Goal: Task Accomplishment & Management: Manage account settings

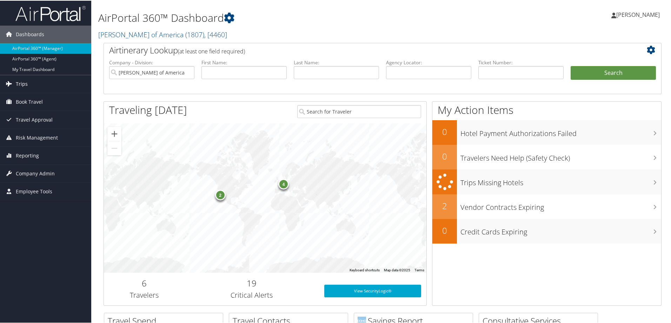
click at [31, 81] on link "Trips" at bounding box center [45, 83] width 91 height 18
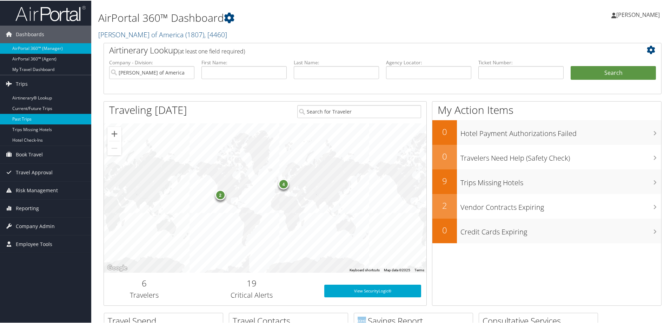
click at [37, 120] on link "Past Trips" at bounding box center [45, 118] width 91 height 11
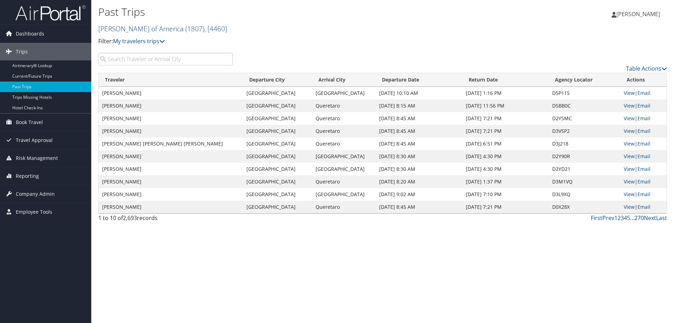
click at [132, 29] on link "[PERSON_NAME] of America ( 1807 ) , [ 4460 ]" at bounding box center [162, 28] width 129 height 9
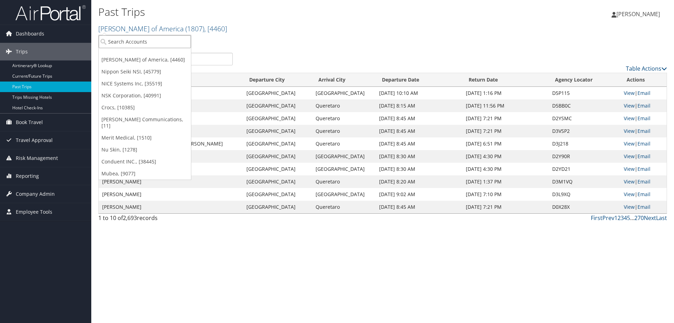
click at [124, 38] on input "search" at bounding box center [145, 41] width 92 height 13
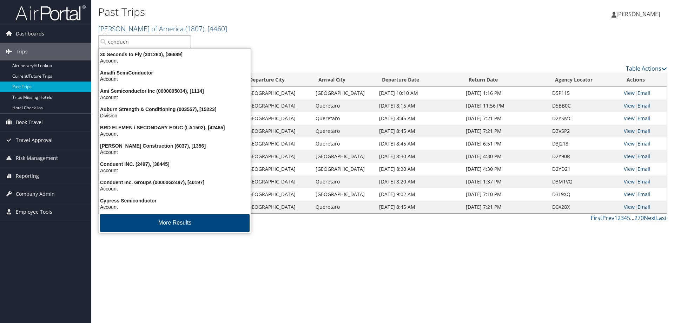
type input "conduent"
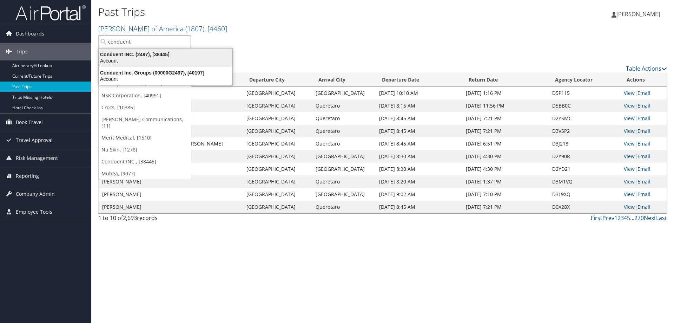
click at [138, 61] on div "Account" at bounding box center [166, 61] width 142 height 6
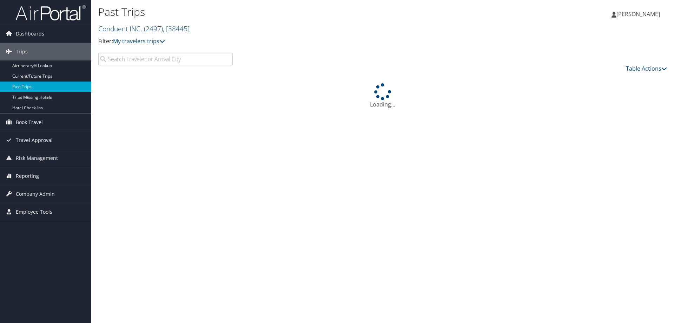
click at [134, 61] on input "search" at bounding box center [165, 59] width 134 height 13
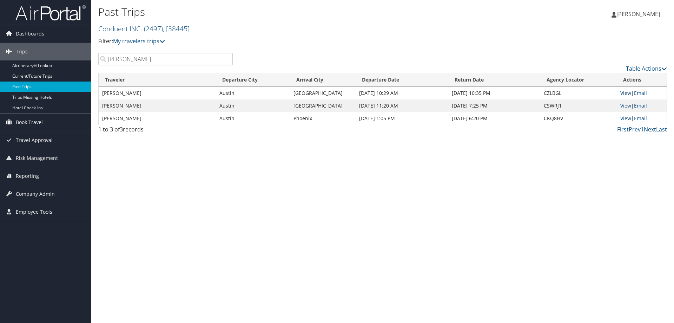
type input "huckaby"
click at [624, 91] on link "View" at bounding box center [625, 93] width 11 height 7
click at [625, 105] on link "View" at bounding box center [625, 105] width 11 height 7
click at [26, 66] on link "Airtinerary® Lookup" at bounding box center [45, 65] width 91 height 11
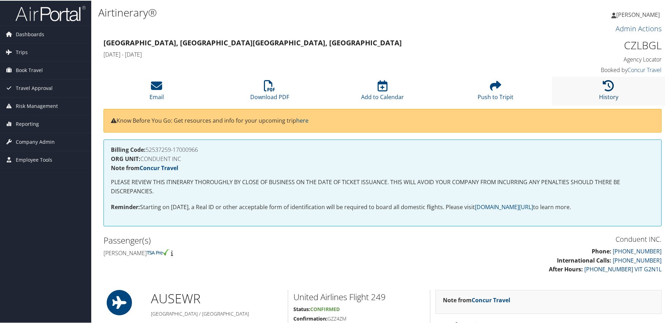
drag, startPoint x: 613, startPoint y: 83, endPoint x: 605, endPoint y: 83, distance: 7.7
click at [605, 83] on li "History" at bounding box center [608, 90] width 113 height 28
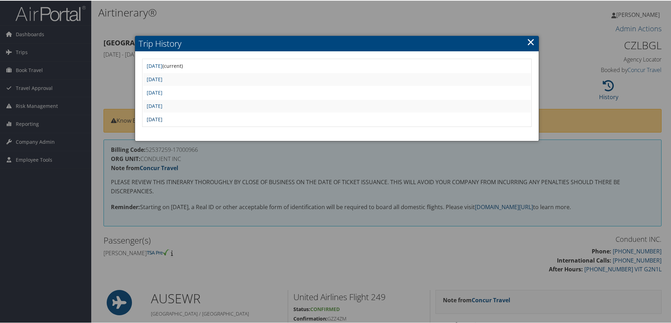
click at [163, 117] on link "Thu Jul 31 14:45:13 MDT 2025" at bounding box center [155, 118] width 16 height 7
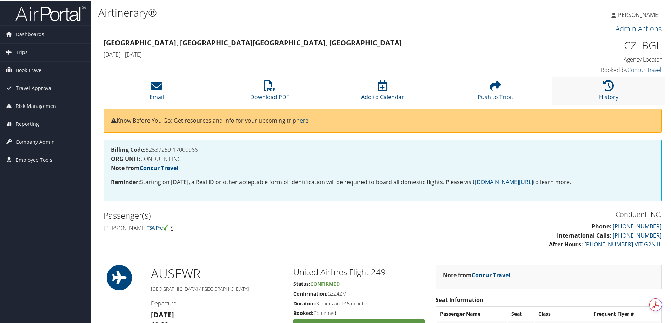
click at [609, 91] on li "History" at bounding box center [608, 90] width 113 height 28
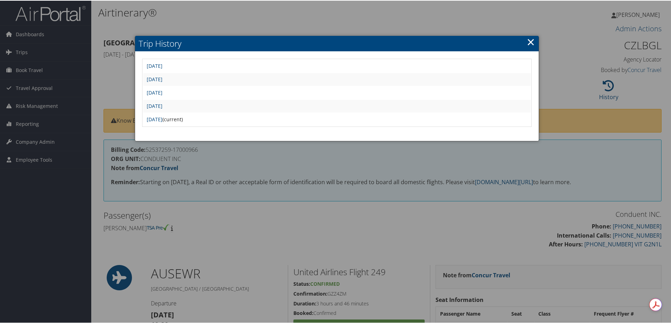
click at [178, 101] on td "[DATE]" at bounding box center [337, 105] width 388 height 13
click at [163, 105] on link "Fri Aug 1 11:57:24 MDT 2025" at bounding box center [155, 105] width 16 height 7
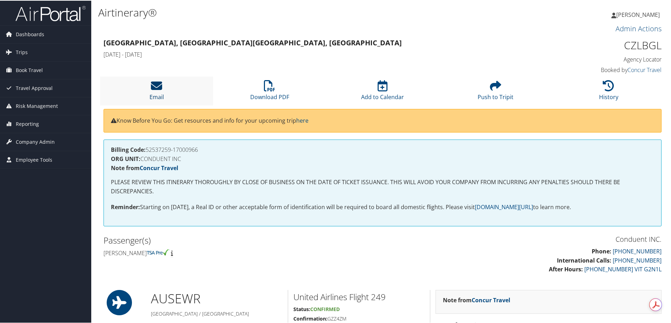
click at [157, 86] on icon at bounding box center [156, 84] width 11 height 11
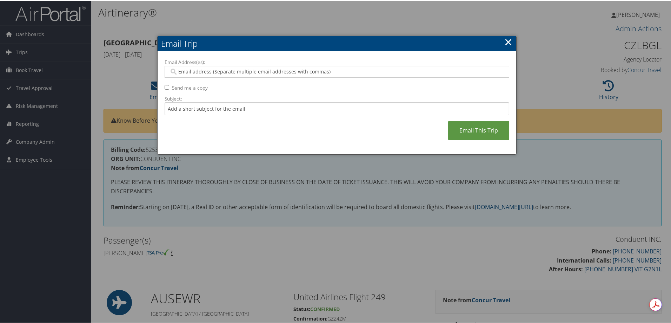
click at [186, 67] on div at bounding box center [337, 71] width 345 height 12
paste input "alnora.sightsmolina@conduent.com"
type input "alnora.sightsmolina@conduent.com"
click at [180, 113] on input "Subject:" at bounding box center [337, 107] width 345 height 13
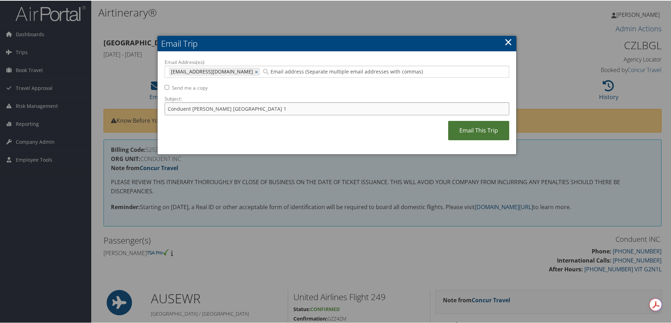
type input "Conduent Huckaby Newark 1"
click at [476, 131] on link "Email This Trip" at bounding box center [478, 129] width 61 height 19
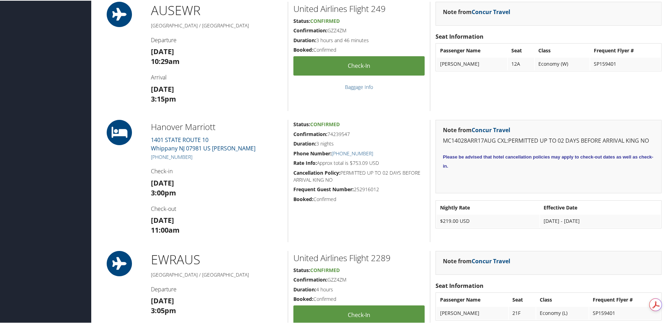
scroll to position [35, 0]
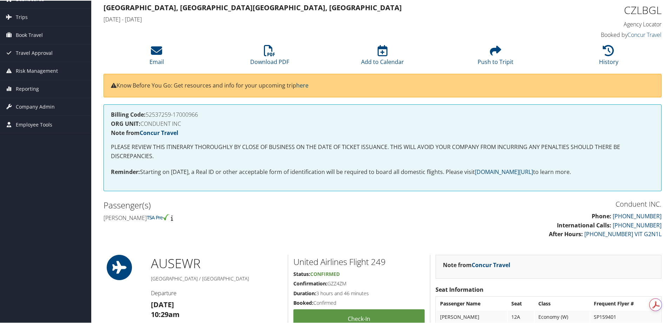
click at [608, 38] on h4 "Booked by Concur Travel" at bounding box center [596, 34] width 132 height 8
click at [605, 48] on icon at bounding box center [608, 49] width 11 height 11
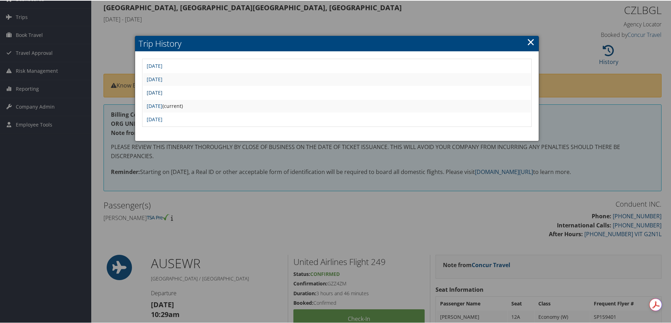
click at [163, 91] on link "Tue Aug 5 14:24:40 MDT 2025" at bounding box center [155, 91] width 16 height 7
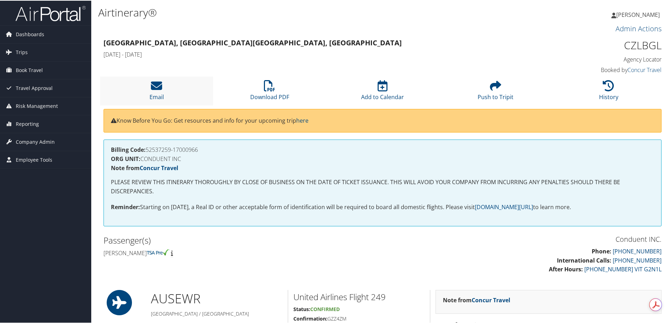
click at [148, 88] on li "Email" at bounding box center [156, 90] width 113 height 28
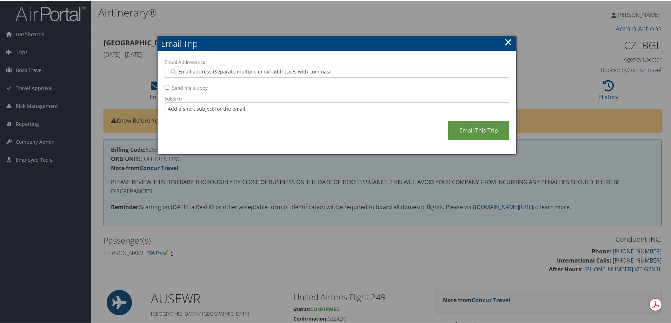
drag, startPoint x: 180, startPoint y: 71, endPoint x: 204, endPoint y: 75, distance: 23.5
click at [180, 71] on input "Email Address(es):" at bounding box center [336, 70] width 335 height 7
paste input "alnora.sightsmolina@conduent.com"
type input "alnora.sightsmolina@conduent.com"
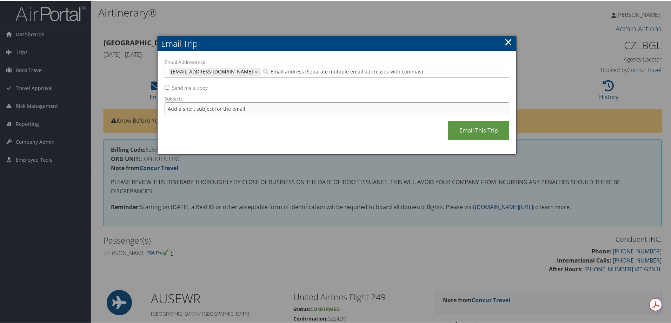
click at [187, 107] on input "Subject:" at bounding box center [337, 107] width 345 height 13
type input "Conduent Huckaby Newark 2"
click at [472, 129] on link "Email This Trip" at bounding box center [478, 129] width 61 height 19
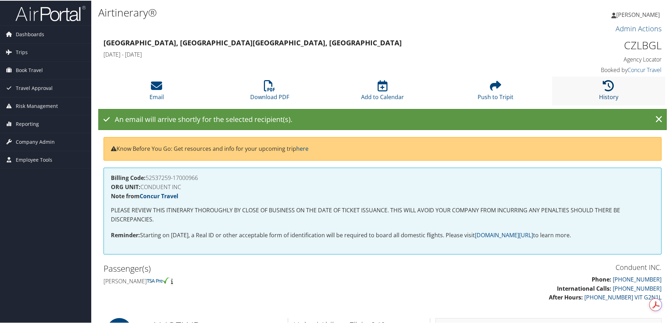
click at [603, 86] on icon at bounding box center [608, 84] width 11 height 11
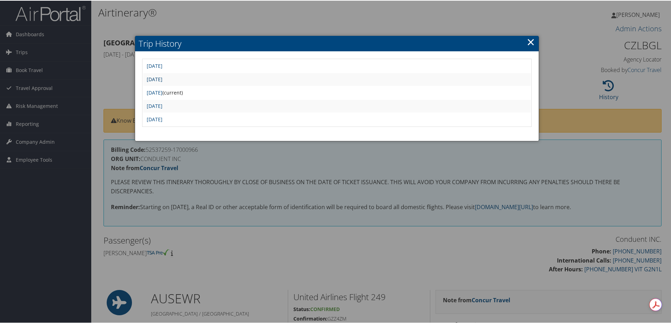
click at [163, 79] on link "Sun Aug 17 15:34:35 MDT 2025" at bounding box center [155, 78] width 16 height 7
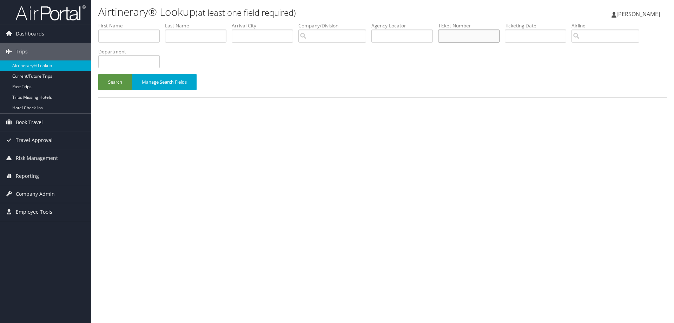
click at [459, 38] on input "text" at bounding box center [468, 35] width 61 height 13
paste input "0067310405720"
type input "0067310405720"
click at [117, 83] on button "Search" at bounding box center [115, 82] width 34 height 17
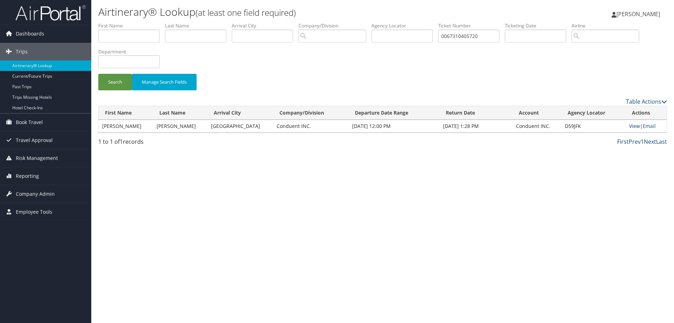
click at [631, 124] on link "View" at bounding box center [634, 126] width 11 height 7
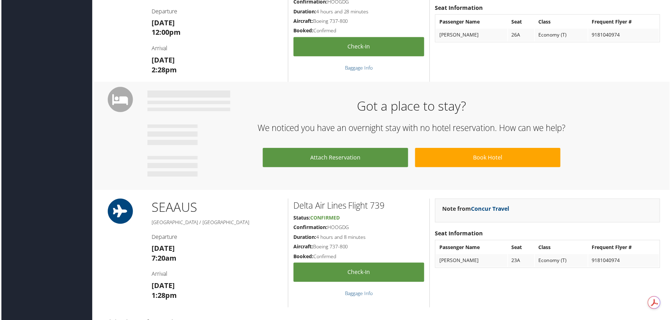
scroll to position [70, 0]
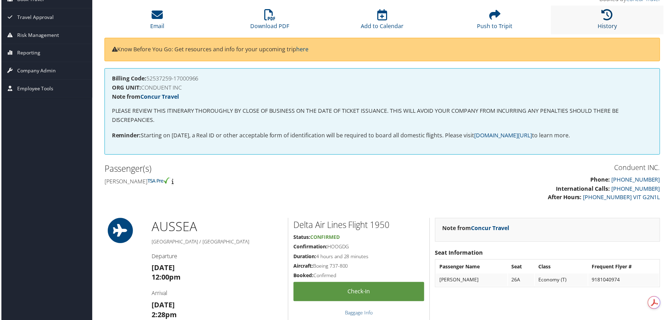
click at [609, 20] on icon at bounding box center [608, 14] width 11 height 11
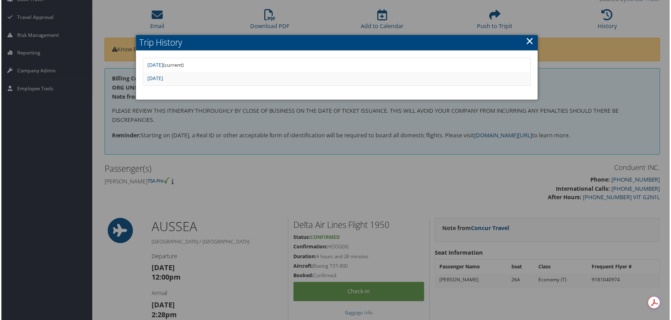
click at [566, 18] on div at bounding box center [337, 161] width 674 height 323
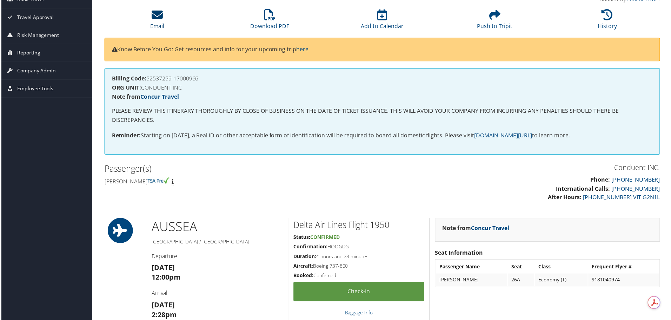
click at [154, 22] on link "Email" at bounding box center [157, 21] width 14 height 17
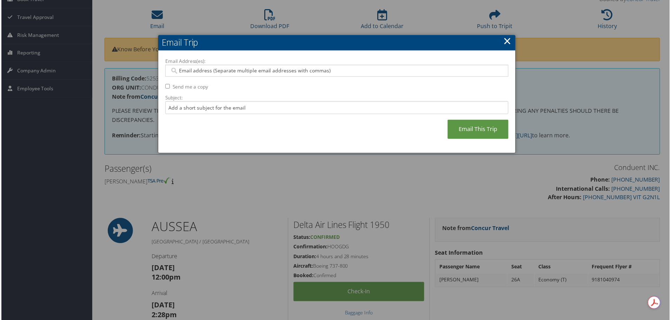
click at [189, 71] on input "Email Address(es):" at bounding box center [336, 70] width 335 height 7
paste input "alnora.sightsmolina@conduent.com"
type input "alnora.sightsmolina@conduent.com"
click at [196, 110] on input "Subject:" at bounding box center [337, 107] width 345 height 13
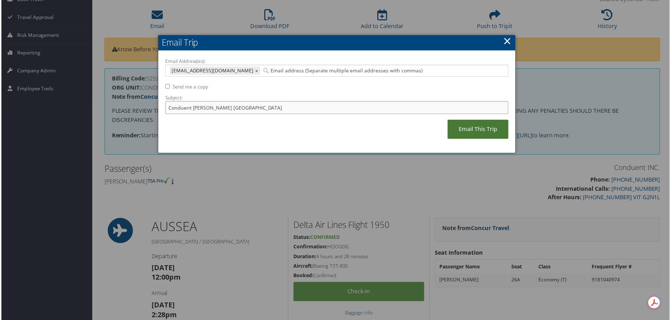
type input "Conduent Huckaby Seattle"
click at [489, 127] on link "Email This Trip" at bounding box center [478, 129] width 61 height 19
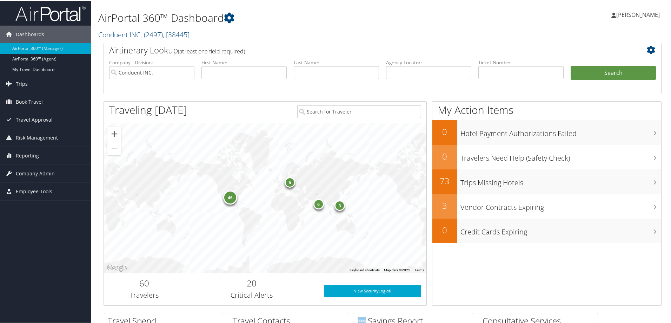
click at [316, 17] on h1 "AirPortal 360™ Dashboard" at bounding box center [287, 17] width 379 height 15
click at [28, 170] on span "Company Admin" at bounding box center [35, 173] width 39 height 18
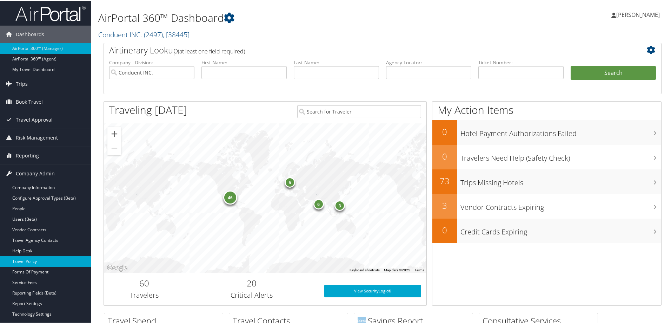
click at [36, 257] on link "Travel Policy" at bounding box center [45, 260] width 91 height 11
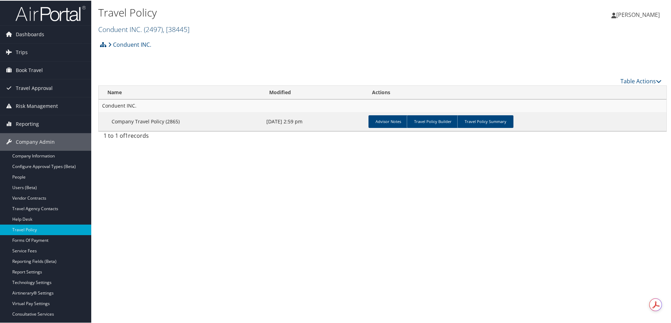
click at [110, 26] on link "Conduent INC. ( 2497 ) , [ 38445 ]" at bounding box center [143, 28] width 91 height 9
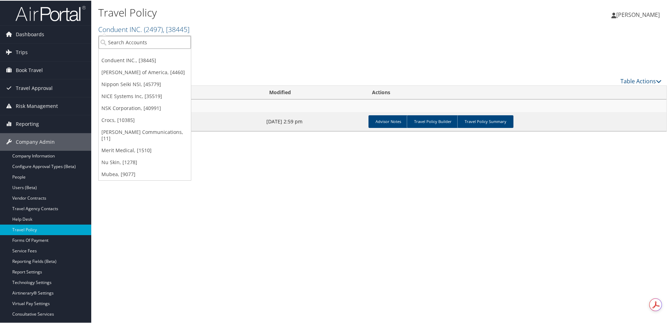
click at [123, 45] on input "search" at bounding box center [145, 41] width 92 height 13
type input "opmobility"
click at [129, 52] on div "OPmobility (1690), [5777]" at bounding box center [145, 54] width 100 height 6
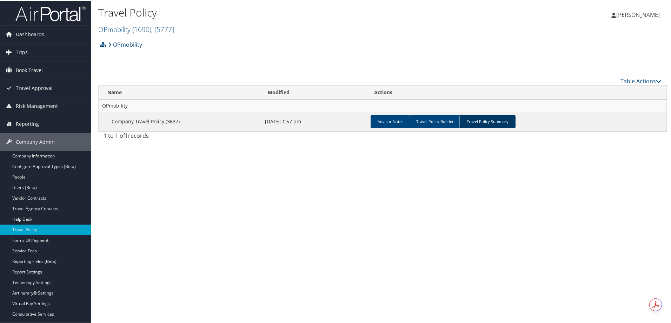
click at [486, 122] on link "Travel Policy Summary" at bounding box center [488, 120] width 56 height 13
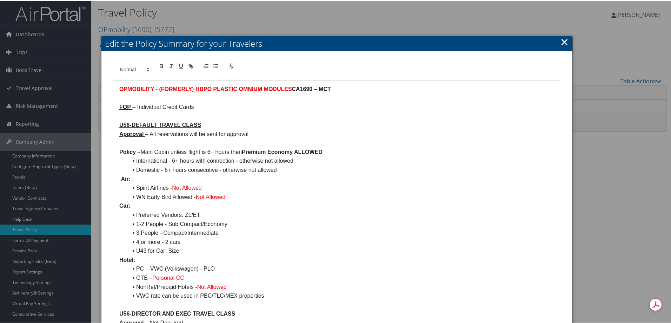
click at [561, 40] on link "×" at bounding box center [565, 41] width 8 height 14
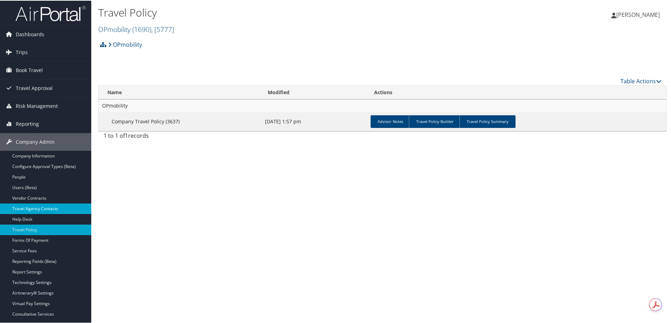
click at [50, 204] on link "Travel Agency Contacts" at bounding box center [45, 208] width 91 height 11
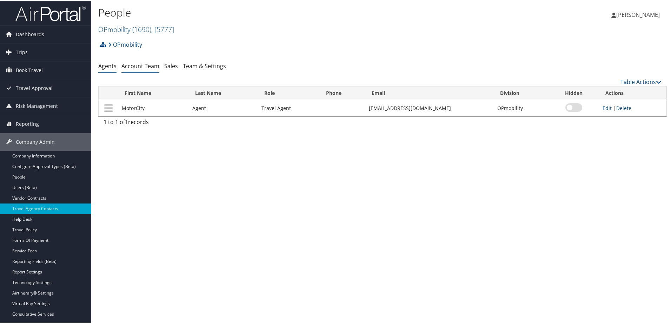
click at [145, 70] on li "Account Team" at bounding box center [140, 65] width 38 height 13
click at [144, 65] on link "Account Team" at bounding box center [140, 65] width 38 height 8
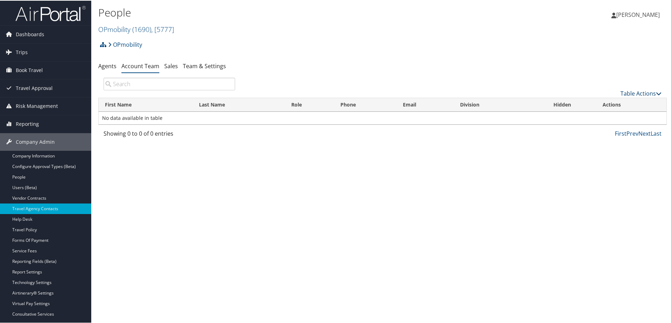
click at [629, 92] on link "Table Actions" at bounding box center [641, 93] width 41 height 8
click at [594, 102] on link "Add Team Member" at bounding box center [618, 104] width 92 height 12
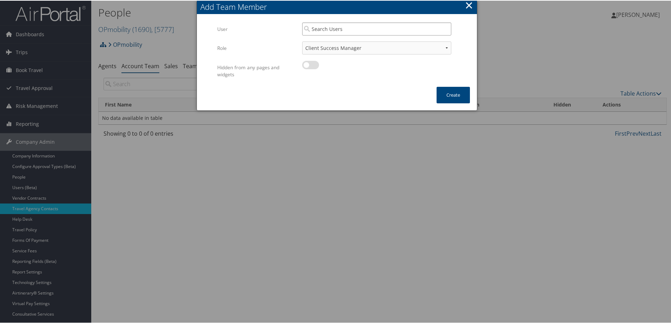
click at [325, 28] on input "search" at bounding box center [376, 28] width 149 height 13
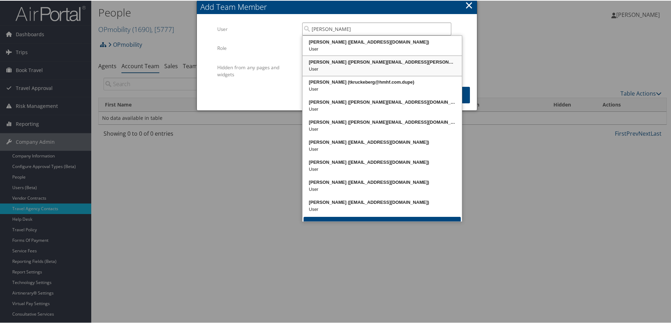
click at [374, 60] on div "Tammy Kruckeberg (tammy.kruckeberg@cbtravel.com)" at bounding box center [382, 61] width 157 height 7
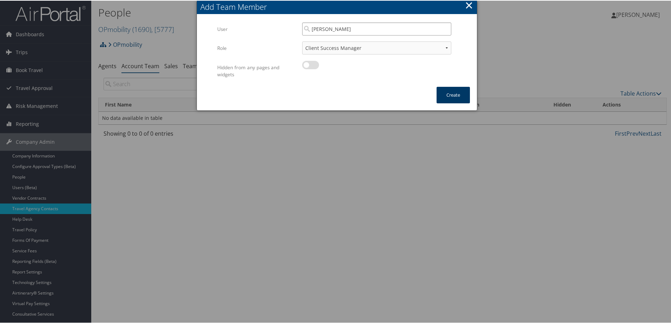
type input "[PERSON_NAME]"
click at [450, 94] on button "Create" at bounding box center [453, 94] width 33 height 17
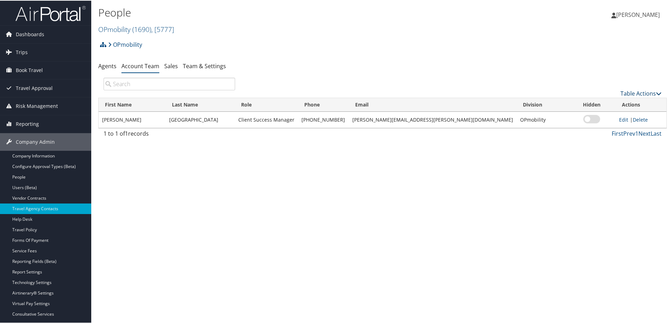
click at [642, 92] on link "Table Actions" at bounding box center [641, 93] width 41 height 8
click at [593, 102] on link "Add Team Member" at bounding box center [618, 104] width 92 height 12
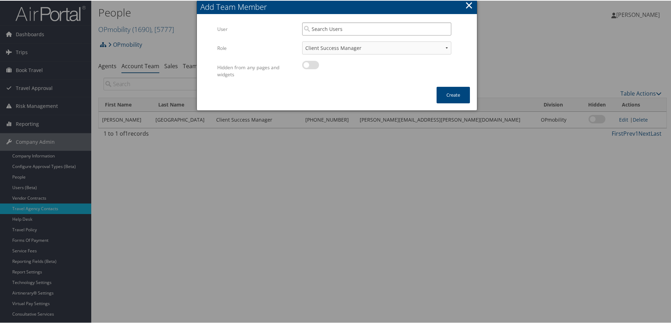
click at [326, 29] on input "search" at bounding box center [376, 28] width 149 height 13
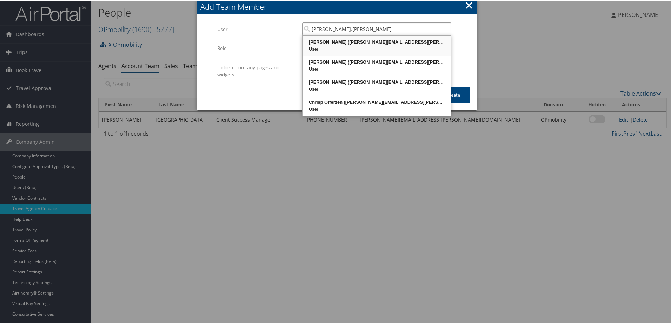
click at [361, 41] on div "Byron Ruffin (byron.ruffin@cbtravel.com)" at bounding box center [377, 41] width 146 height 7
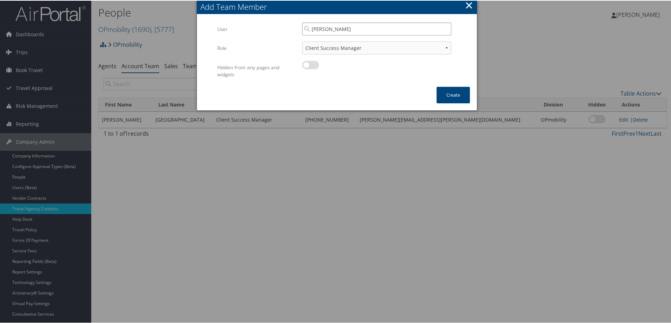
type input "Byron Ruffin"
click at [446, 45] on select "Client Success Manager Account Executive Operations Manager" at bounding box center [376, 47] width 149 height 13
select select "AE"
click at [302, 41] on select "Client Success Manager Account Executive Operations Manager" at bounding box center [376, 47] width 149 height 13
click at [457, 95] on button "Create" at bounding box center [453, 94] width 33 height 17
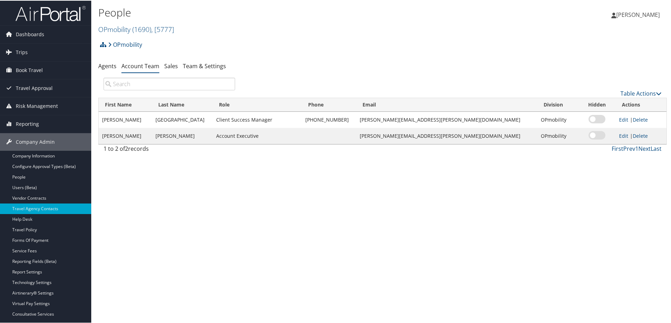
click at [335, 187] on div "People OPmobility ( 1690 ) , [ 5777 ] OPmobility Conduent INC. Kostal of Americ…" at bounding box center [382, 161] width 583 height 323
click at [42, 153] on link "Company Information" at bounding box center [45, 155] width 91 height 11
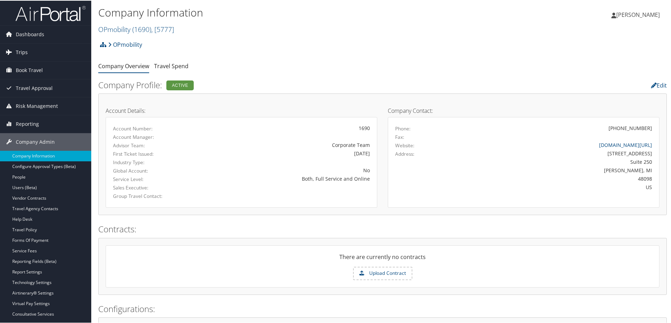
click at [26, 50] on span "Trips" at bounding box center [22, 52] width 12 height 18
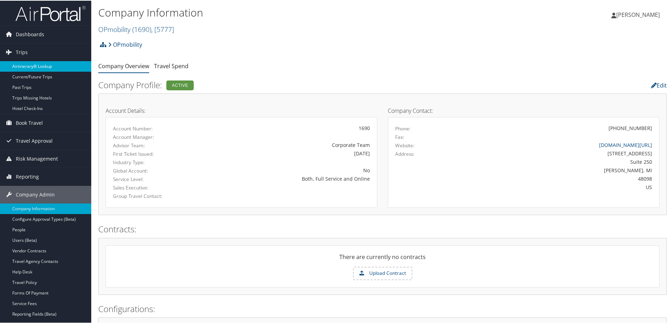
click at [42, 64] on link "Airtinerary® Lookup" at bounding box center [45, 65] width 91 height 11
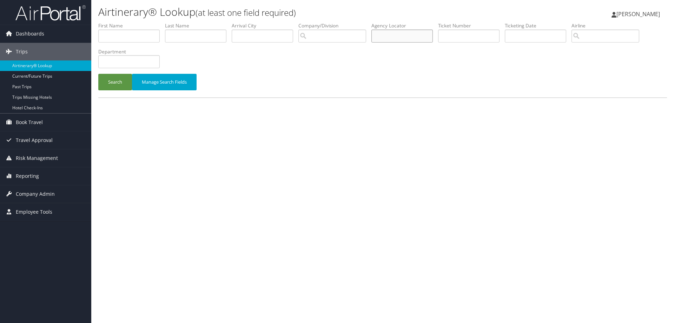
click at [379, 36] on input "text" at bounding box center [401, 35] width 61 height 13
paste input "D93GRQ"
type input "D93GRQ"
click at [115, 86] on button "Search" at bounding box center [115, 82] width 34 height 17
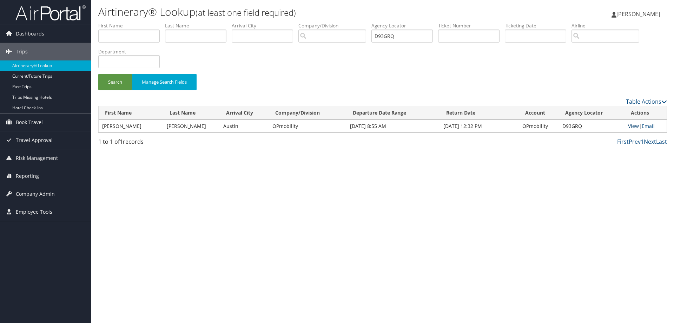
click at [632, 127] on link "View" at bounding box center [633, 126] width 11 height 7
click at [631, 125] on link "View" at bounding box center [633, 126] width 11 height 7
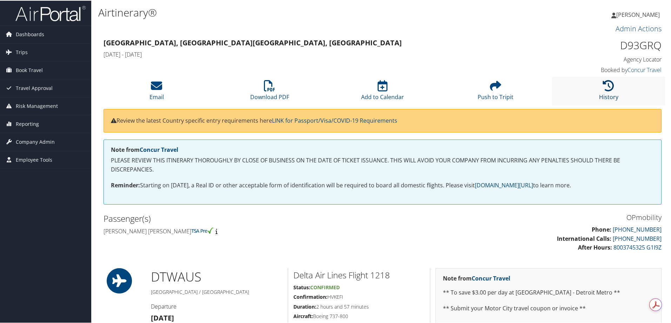
click at [608, 87] on icon at bounding box center [608, 84] width 11 height 11
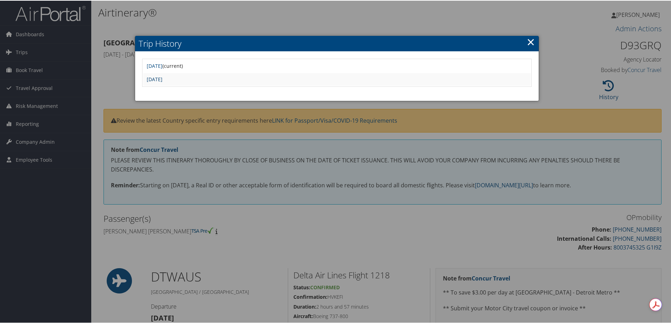
click at [163, 80] on link "Tue Sep 2 07:19:18 MDT 2025" at bounding box center [155, 78] width 16 height 7
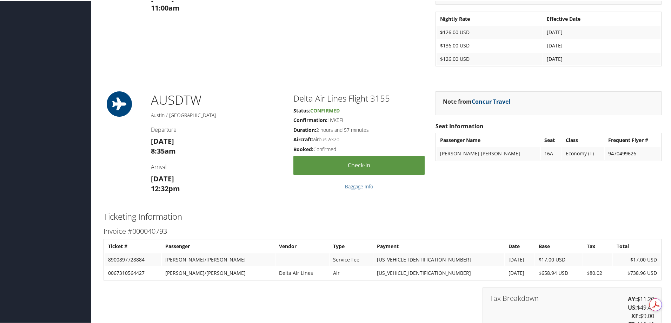
scroll to position [737, 0]
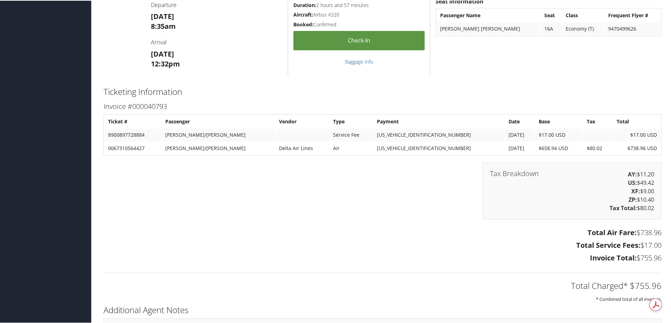
click at [245, 212] on div "Tax Breakdown AY: $11.20 US: $49.42 XF: $9.00 ZP: $10.40 Tax Total: $80.02" at bounding box center [382, 194] width 569 height 64
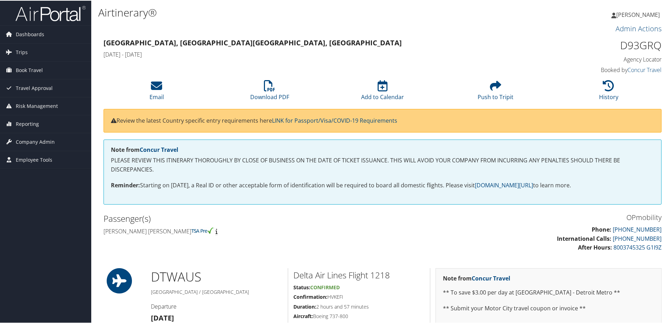
click at [312, 31] on h3 "Admin Actions" at bounding box center [383, 28] width 558 height 10
